Goal: Check status: Check status

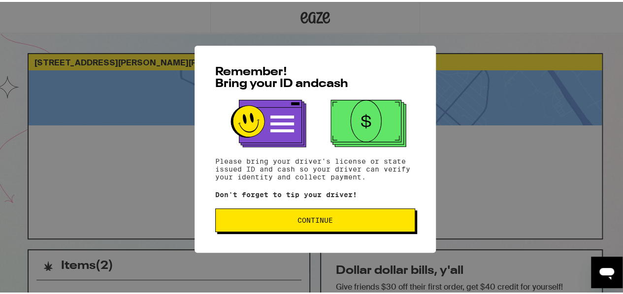
click at [294, 214] on button "Continue" at bounding box center [315, 219] width 200 height 24
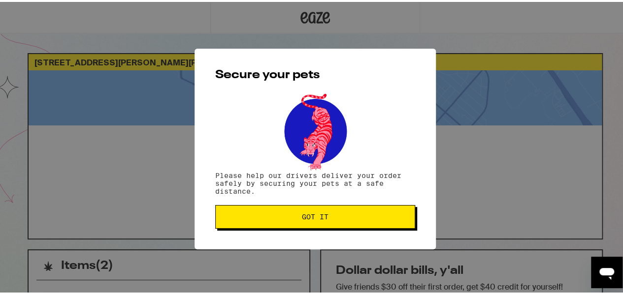
click at [257, 215] on span "Got it" at bounding box center [314, 215] width 183 height 7
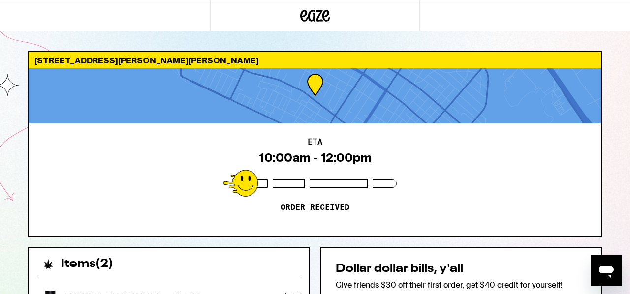
click at [255, 251] on div "Items ( 2 )" at bounding box center [169, 260] width 281 height 22
